Goal: Task Accomplishment & Management: Use online tool/utility

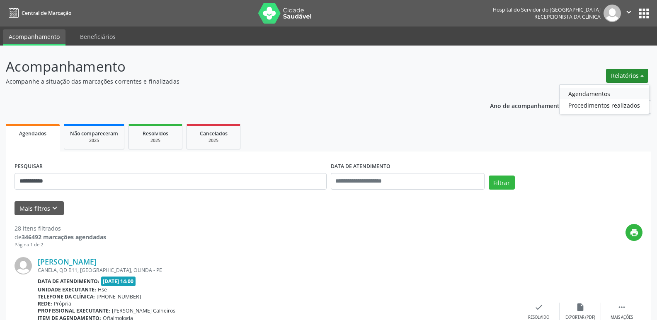
click at [604, 88] on link "Agendamentos" at bounding box center [603, 94] width 89 height 12
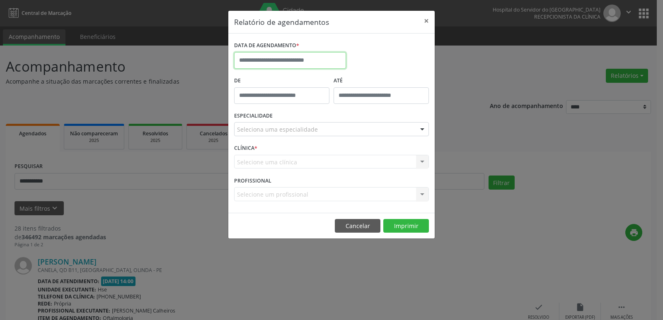
click at [329, 59] on input "text" at bounding box center [290, 60] width 112 height 17
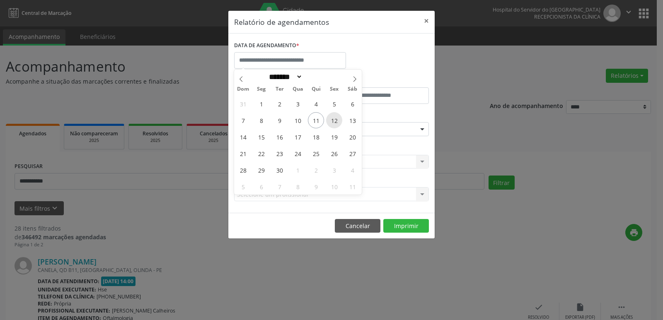
click at [338, 126] on span "12" at bounding box center [334, 120] width 16 height 16
type input "**********"
click at [338, 126] on span "12" at bounding box center [334, 120] width 16 height 16
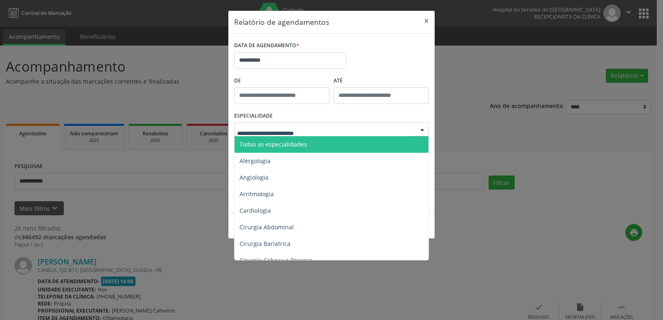
type input "*"
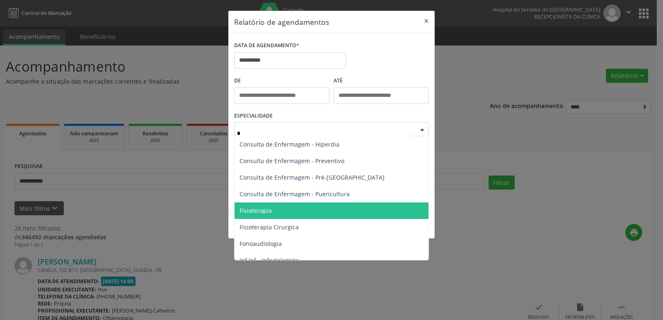
click at [271, 214] on span "Fisioterapia" at bounding box center [332, 211] width 194 height 17
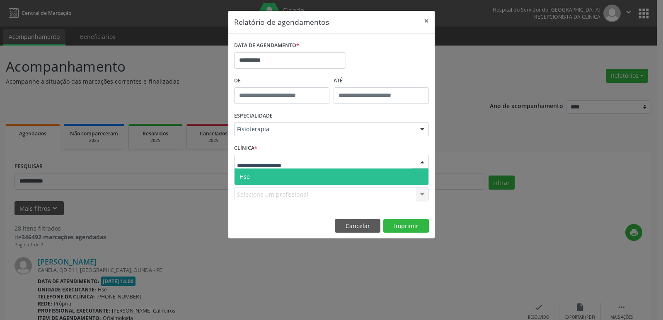
click at [262, 178] on span "Hse" at bounding box center [332, 177] width 194 height 17
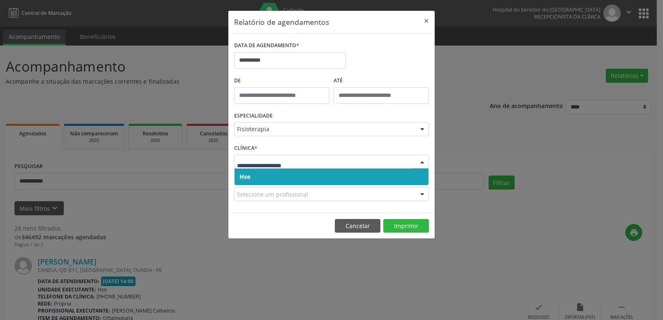
click at [265, 172] on span "Hse" at bounding box center [332, 177] width 194 height 17
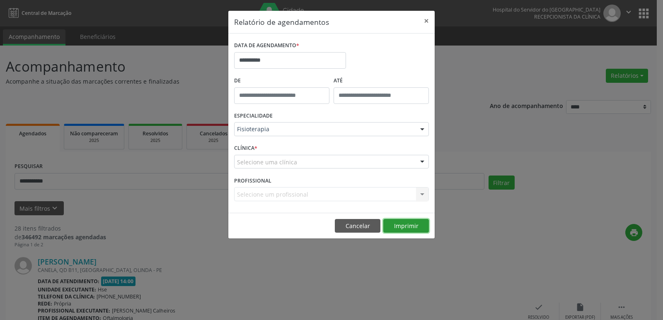
click at [400, 225] on button "Imprimir" at bounding box center [406, 226] width 46 height 14
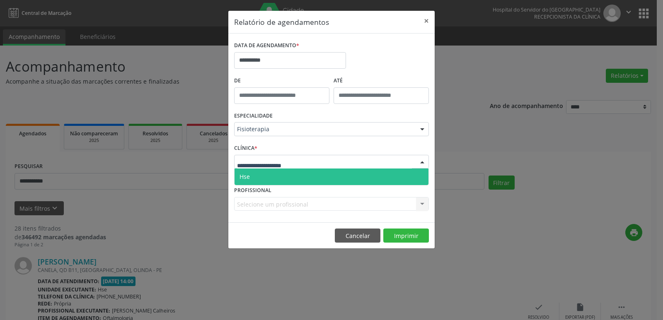
click at [253, 178] on span "Hse" at bounding box center [332, 177] width 194 height 17
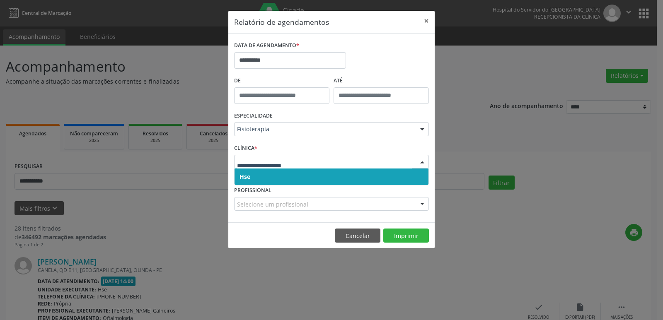
click at [252, 175] on span "Hse" at bounding box center [332, 177] width 194 height 17
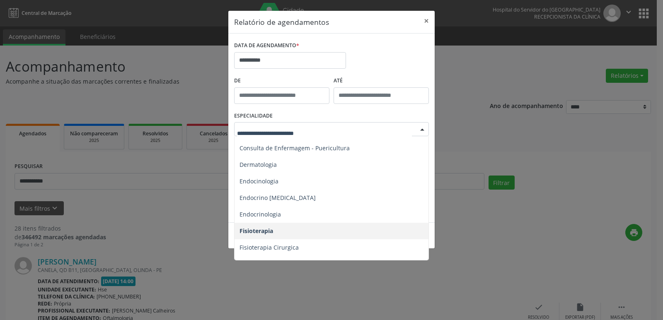
scroll to position [414, 0]
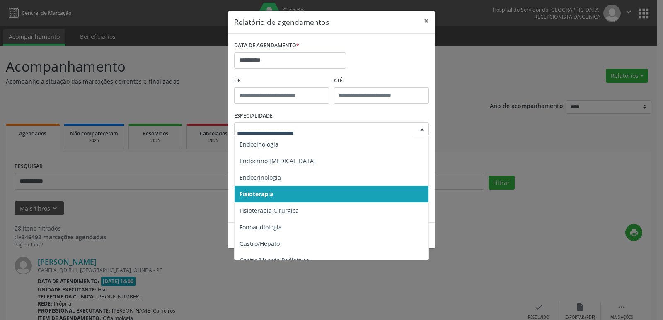
click at [269, 195] on span "Fisioterapia" at bounding box center [257, 194] width 34 height 8
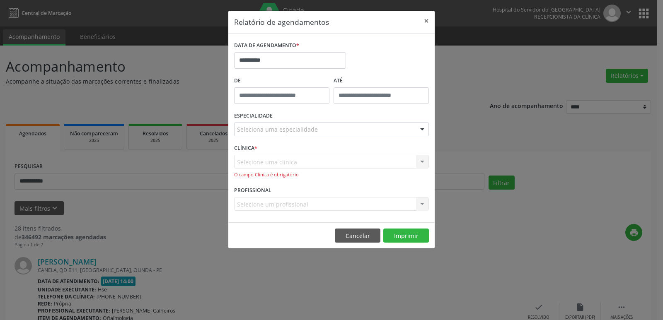
click at [257, 159] on div "Selecione uma clínica Hse Nenhum resultado encontrado para: " " Não há nenhuma …" at bounding box center [331, 167] width 195 height 24
click at [424, 21] on button "×" at bounding box center [426, 21] width 17 height 20
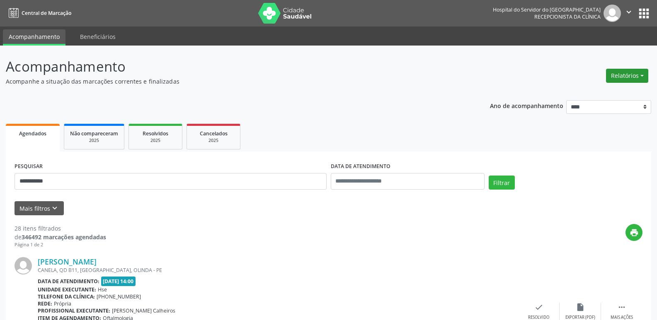
click at [618, 76] on button "Relatórios" at bounding box center [627, 76] width 42 height 14
click at [595, 93] on link "Agendamentos" at bounding box center [603, 94] width 89 height 12
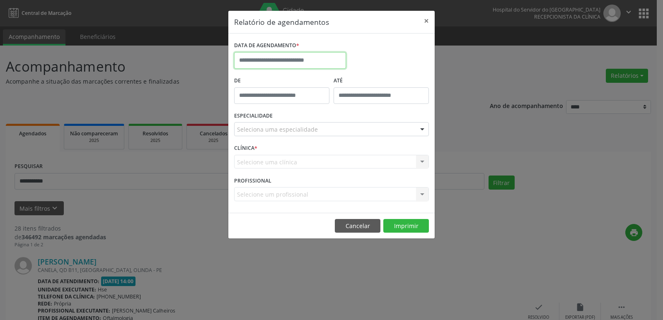
click at [291, 63] on input "text" at bounding box center [290, 60] width 112 height 17
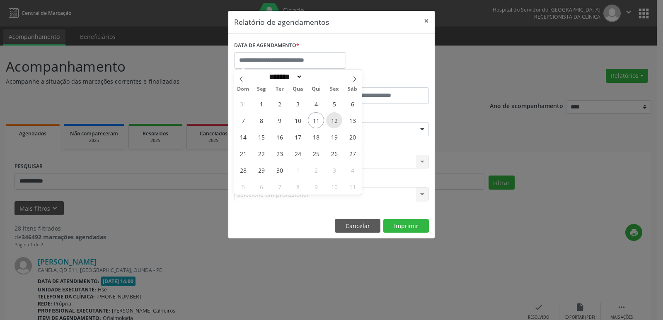
click at [336, 123] on span "12" at bounding box center [334, 120] width 16 height 16
type input "**********"
click at [336, 123] on span "12" at bounding box center [334, 120] width 16 height 16
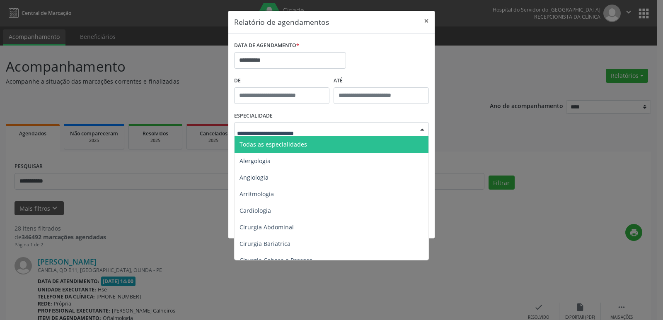
type input "*"
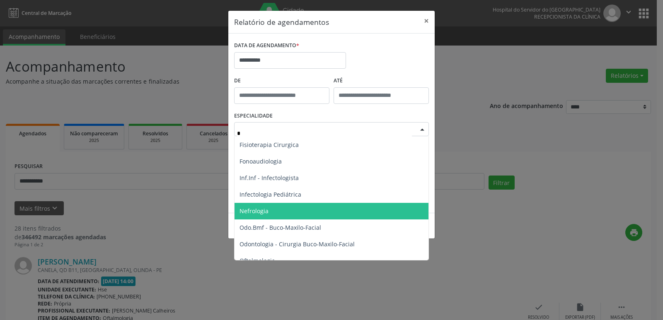
scroll to position [0, 0]
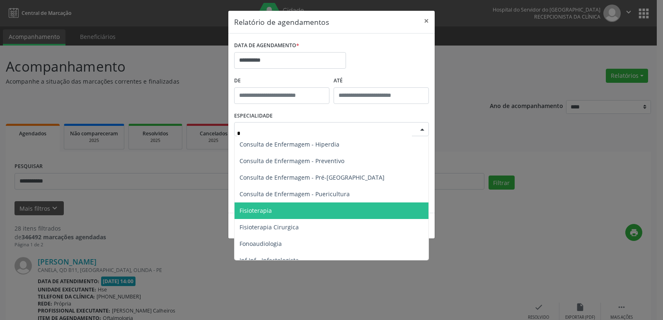
click at [266, 208] on span "Fisioterapia" at bounding box center [256, 211] width 32 height 8
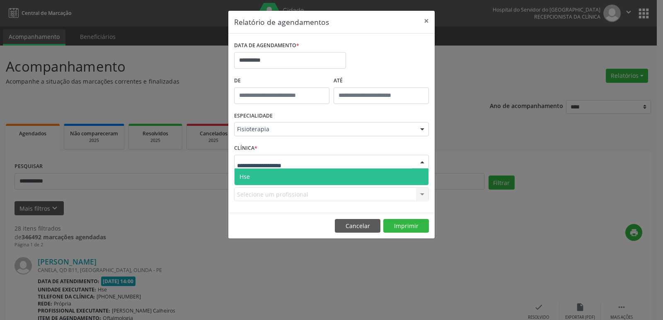
click at [252, 175] on span "Hse" at bounding box center [332, 177] width 194 height 17
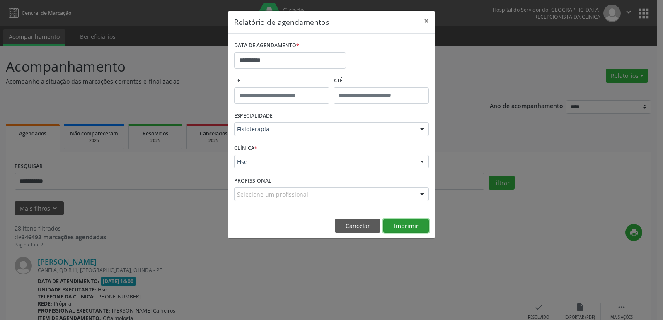
click at [413, 224] on button "Imprimir" at bounding box center [406, 226] width 46 height 14
click at [426, 23] on button "×" at bounding box center [426, 21] width 17 height 20
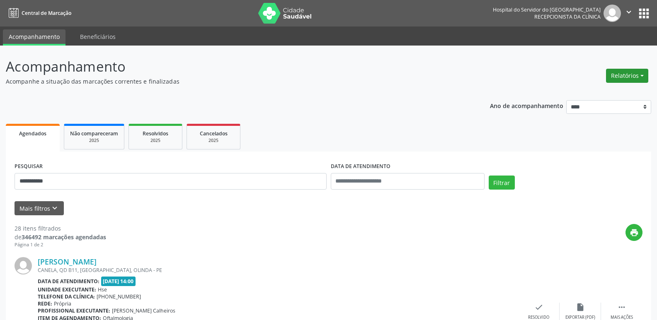
click at [637, 70] on button "Relatórios" at bounding box center [627, 76] width 42 height 14
click at [591, 92] on link "Agendamentos" at bounding box center [603, 94] width 89 height 12
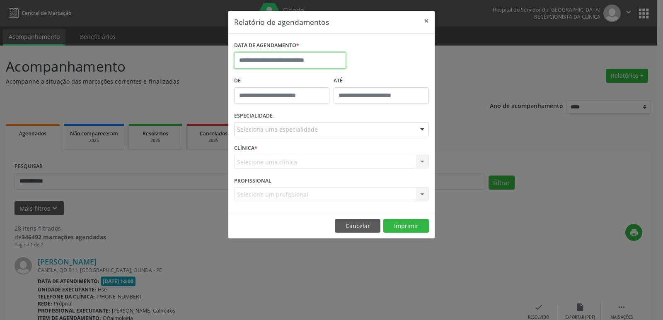
click at [322, 55] on input "text" at bounding box center [290, 60] width 112 height 17
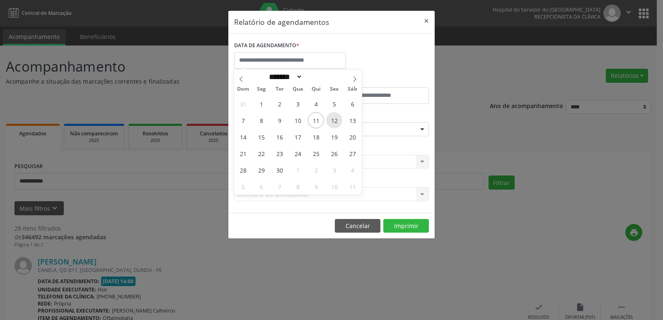
click at [334, 119] on span "12" at bounding box center [334, 120] width 16 height 16
type input "**********"
click at [334, 119] on span "12" at bounding box center [334, 120] width 16 height 16
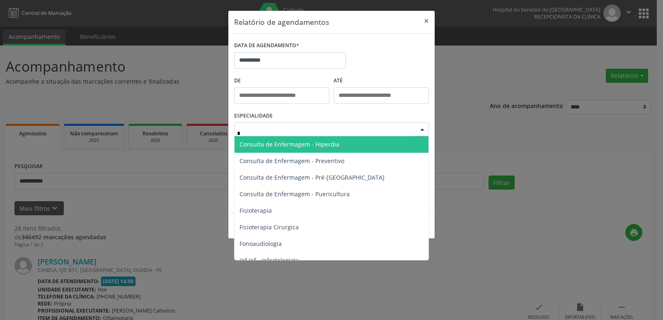
type input "**"
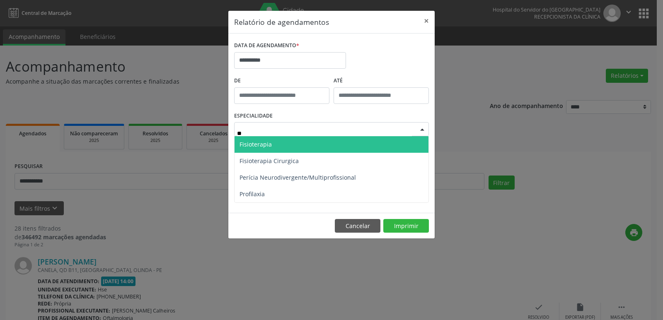
click at [270, 141] on span "Fisioterapia" at bounding box center [256, 144] width 32 height 8
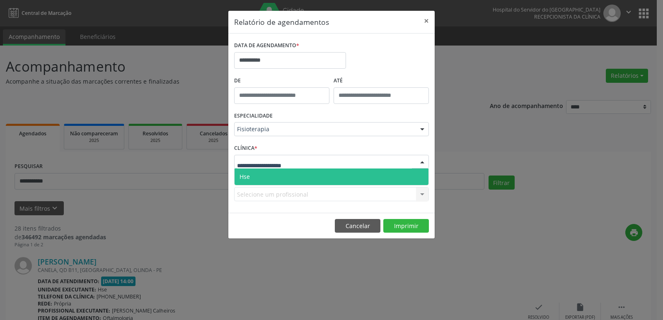
click at [254, 172] on span "Hse" at bounding box center [332, 177] width 194 height 17
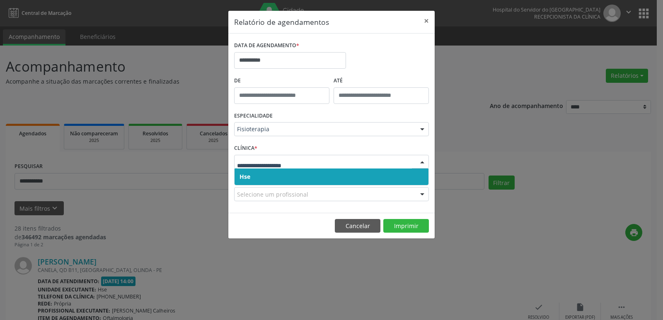
click at [254, 173] on span "Hse" at bounding box center [332, 177] width 194 height 17
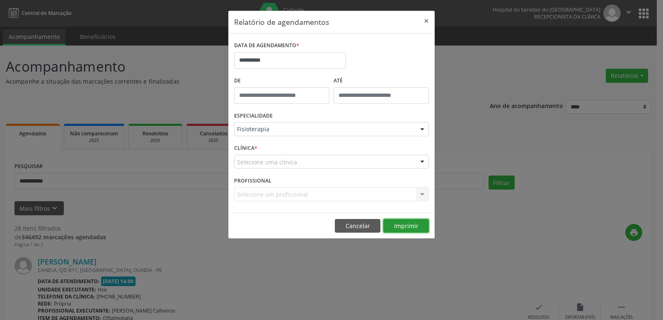
click at [423, 225] on button "Imprimir" at bounding box center [406, 226] width 46 height 14
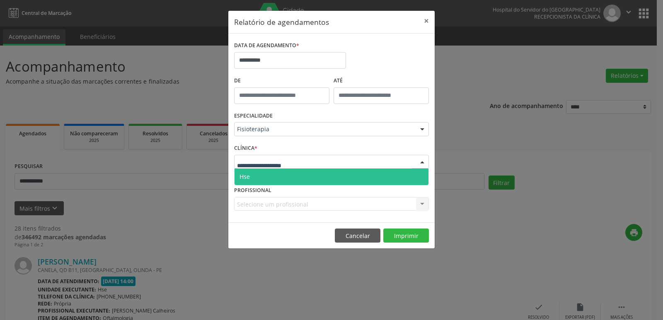
click at [285, 177] on span "Hse" at bounding box center [332, 177] width 194 height 17
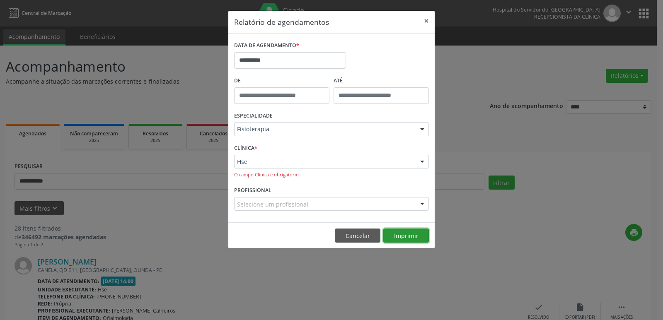
click at [397, 237] on button "Imprimir" at bounding box center [406, 236] width 46 height 14
